Goal: Task Accomplishment & Management: Use online tool/utility

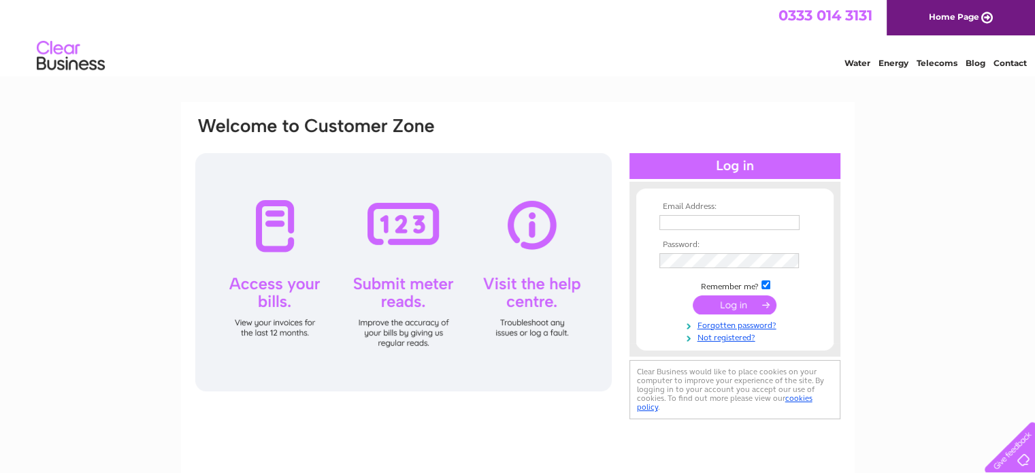
type input "cor@findingyourfeet.net"
click at [733, 303] on input "submit" at bounding box center [734, 304] width 84 height 19
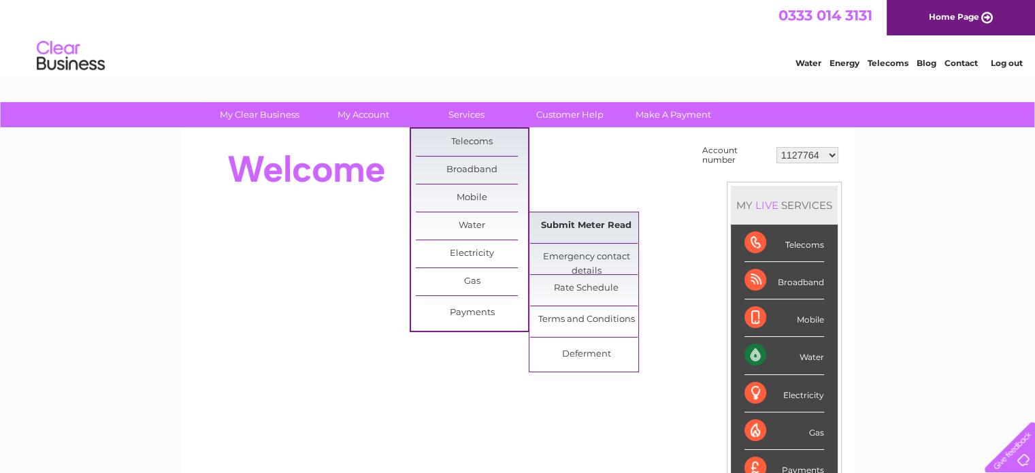
click at [552, 219] on link "Submit Meter Read" at bounding box center [586, 225] width 112 height 27
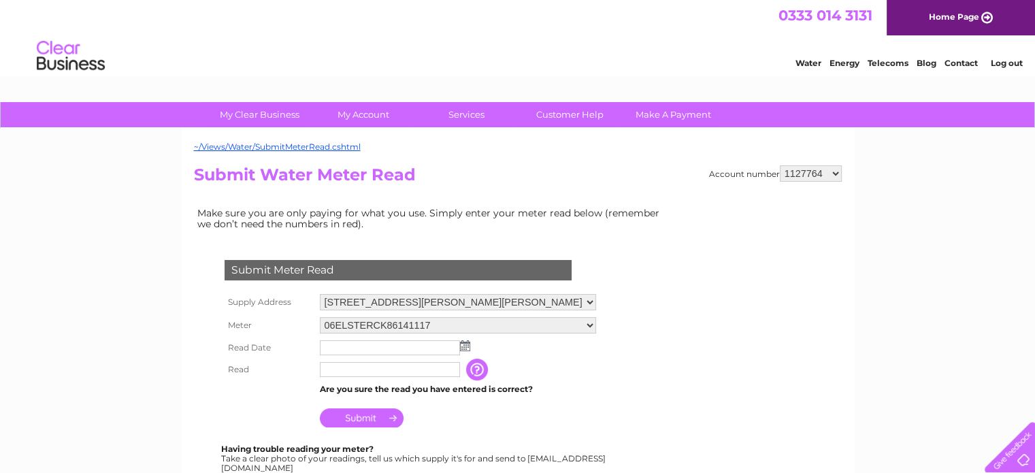
scroll to position [68, 0]
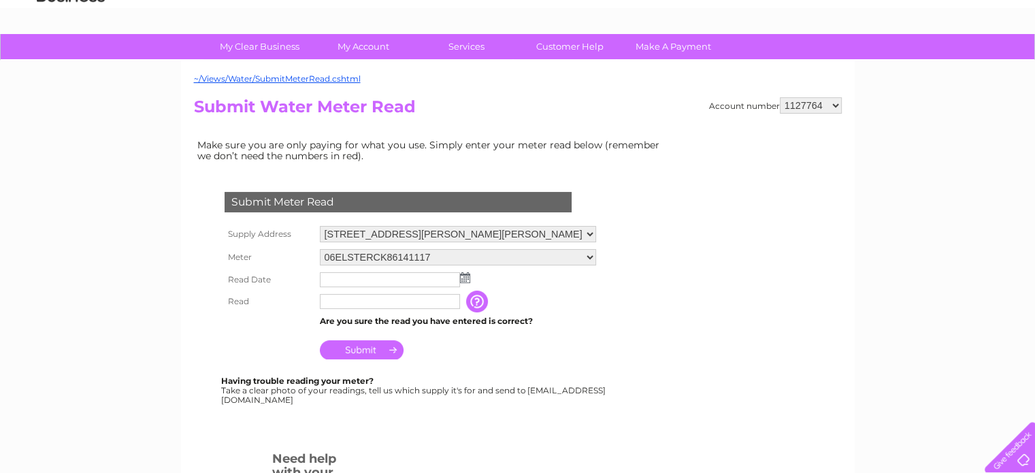
click at [465, 273] on img at bounding box center [465, 277] width 10 height 11
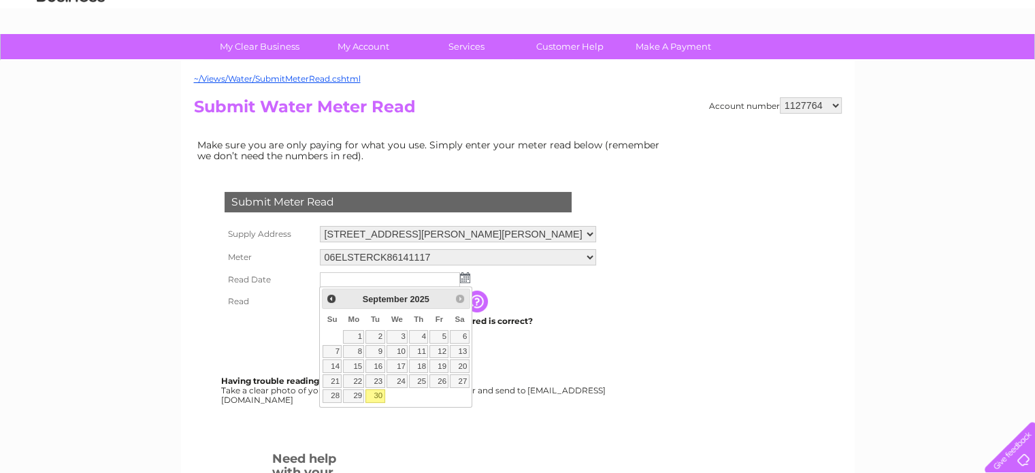
click at [375, 397] on link "30" at bounding box center [374, 396] width 19 height 14
type input "2025/09/30"
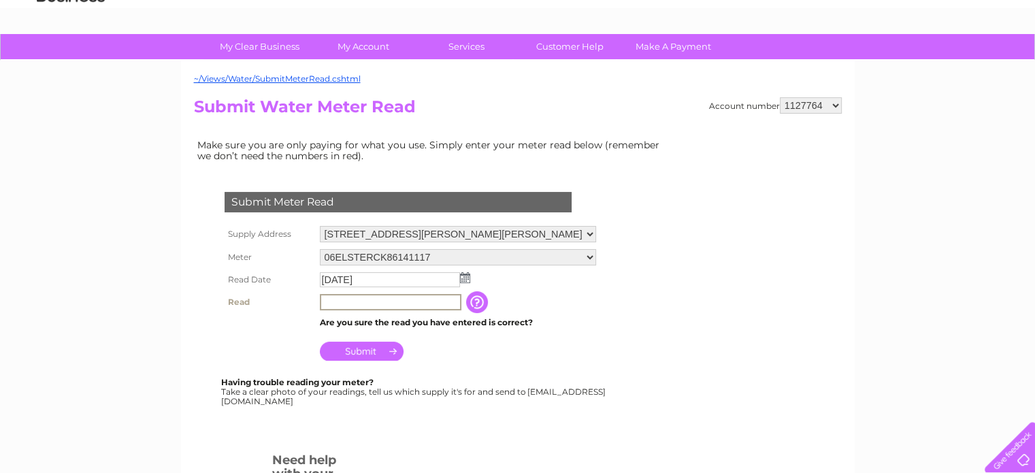
click at [327, 300] on input "text" at bounding box center [390, 302] width 141 height 16
type input "26289"
click at [369, 350] on input "Submit" at bounding box center [362, 349] width 84 height 19
